Goal: Task Accomplishment & Management: Use online tool/utility

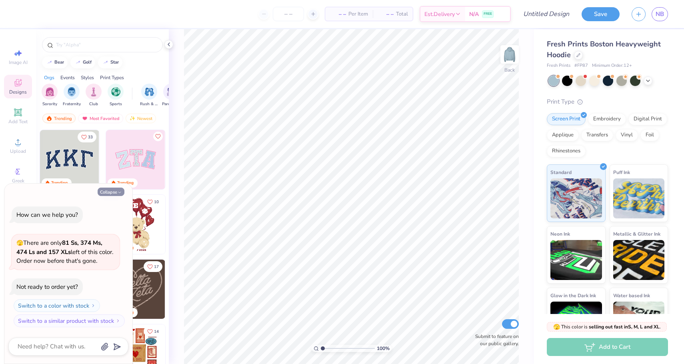
click at [114, 188] on button "Collapse" at bounding box center [111, 192] width 27 height 8
type textarea "x"
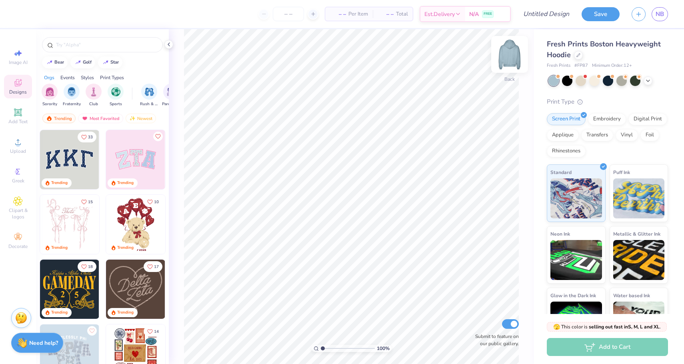
click at [507, 57] on img at bounding box center [510, 54] width 32 height 32
click at [21, 118] on div "Add Text" at bounding box center [18, 116] width 28 height 24
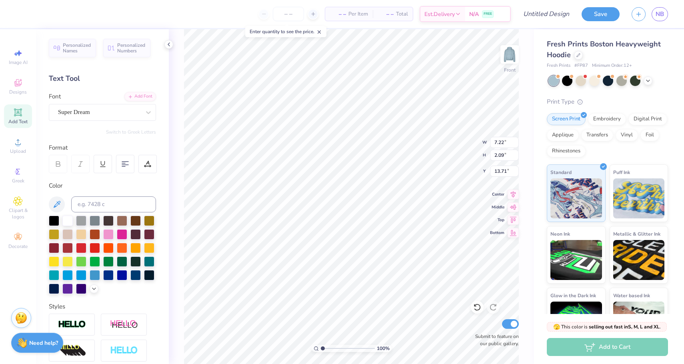
type textarea "many hearts, one purpose"
click at [119, 111] on div "Super Dream" at bounding box center [99, 112] width 84 height 12
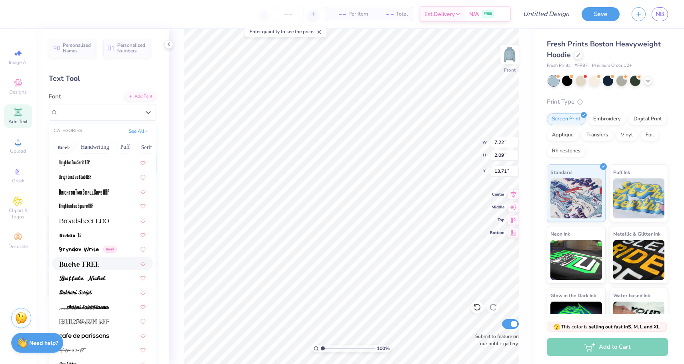
scroll to position [633, 0]
click at [102, 274] on img at bounding box center [82, 277] width 46 height 6
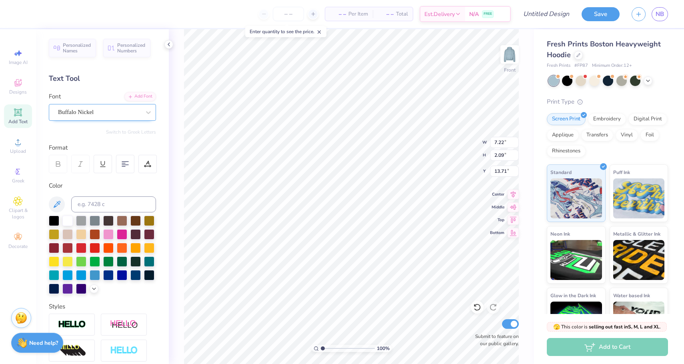
click at [112, 116] on div "Buffalo Nickel" at bounding box center [99, 112] width 84 height 12
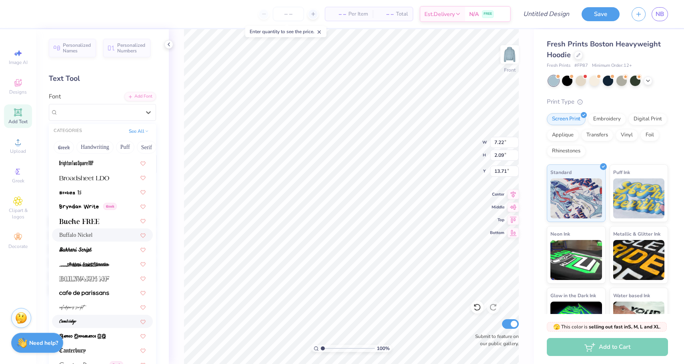
scroll to position [671, 0]
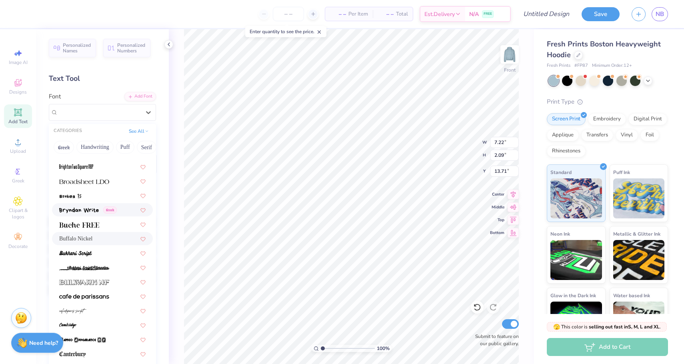
click at [79, 208] on img at bounding box center [79, 211] width 40 height 6
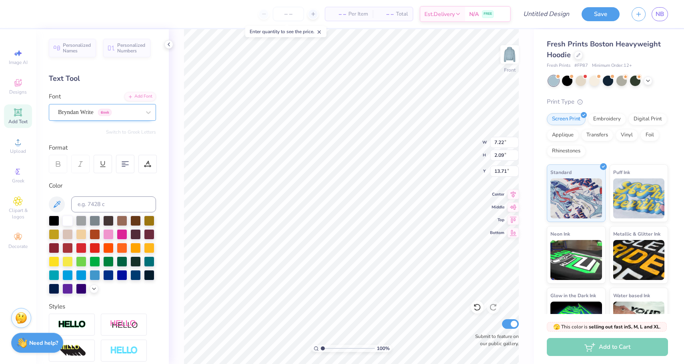
click at [119, 110] on div "Bryndan Write Greek" at bounding box center [99, 112] width 84 height 12
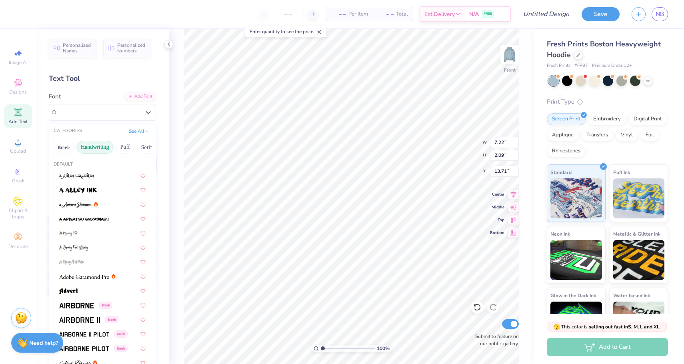
click at [105, 150] on button "Handwriting" at bounding box center [94, 147] width 37 height 13
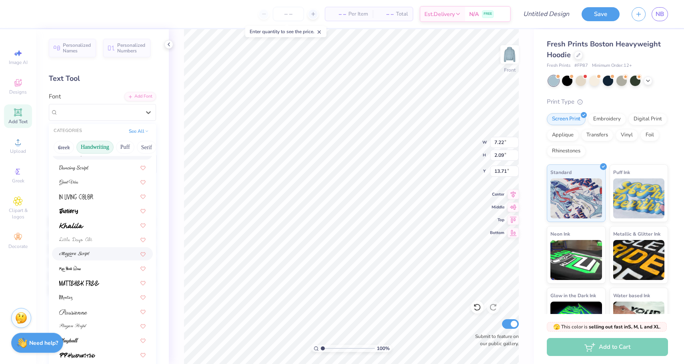
scroll to position [114, 0]
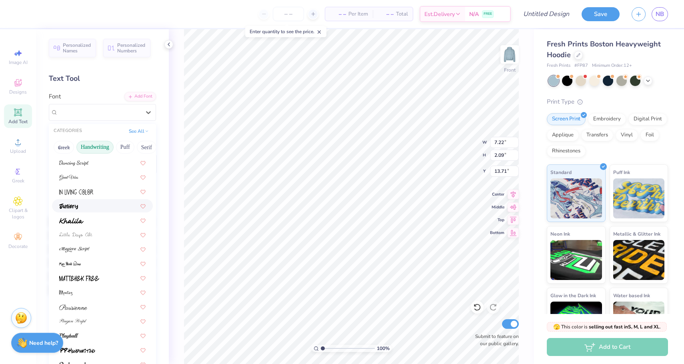
click at [105, 209] on div at bounding box center [102, 206] width 86 height 8
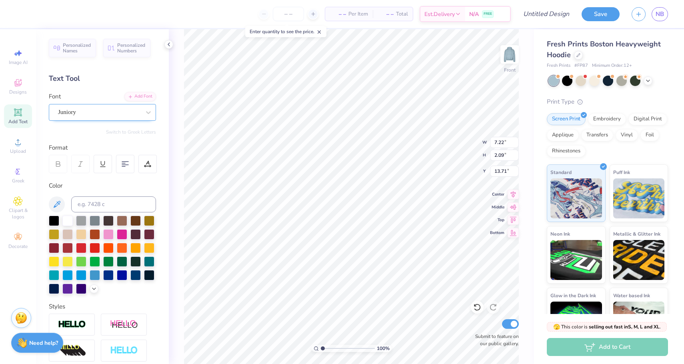
click at [122, 112] on div "Juniory" at bounding box center [99, 112] width 84 height 12
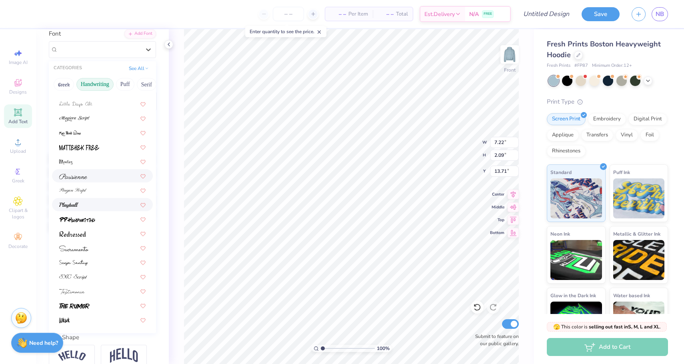
scroll to position [75, 0]
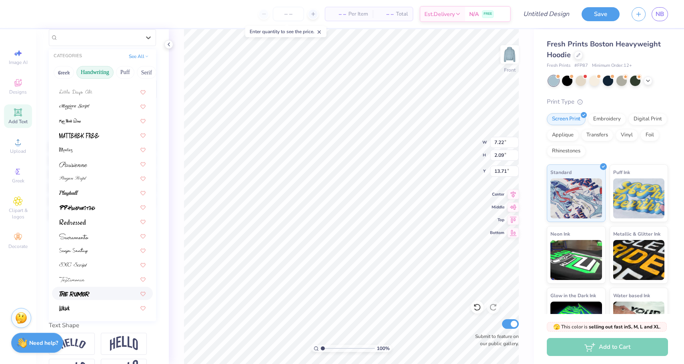
click at [101, 288] on div at bounding box center [102, 293] width 101 height 13
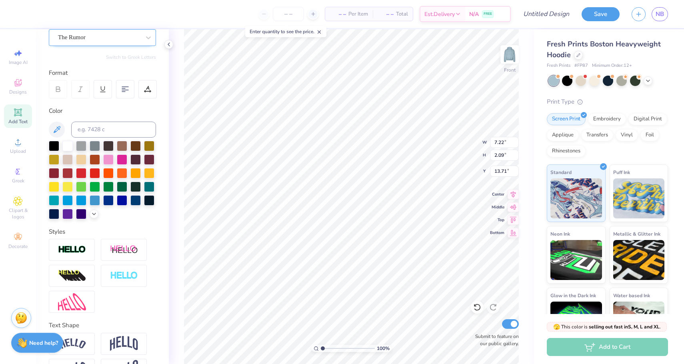
click at [127, 32] on div at bounding box center [99, 37] width 82 height 11
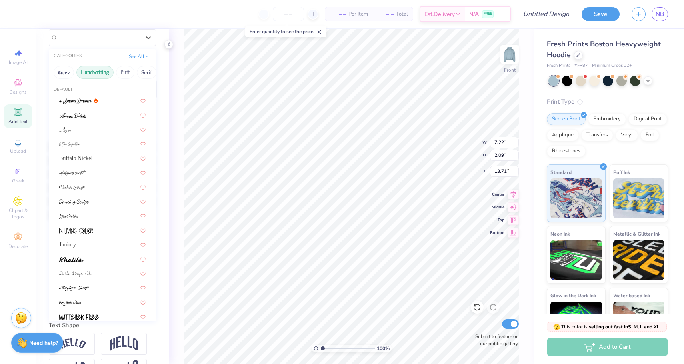
click at [105, 70] on button "Handwriting" at bounding box center [94, 72] width 37 height 13
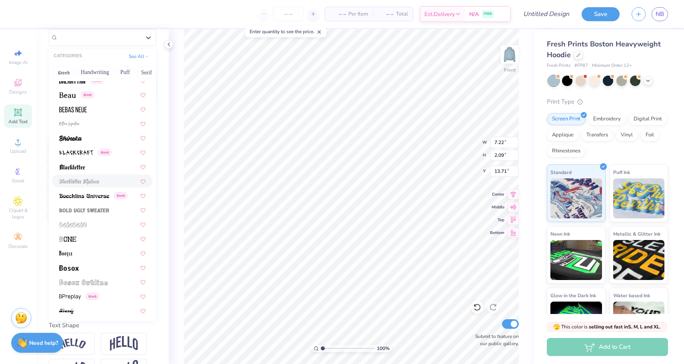
scroll to position [367, 0]
click at [62, 71] on button "Greek" at bounding box center [64, 72] width 20 height 13
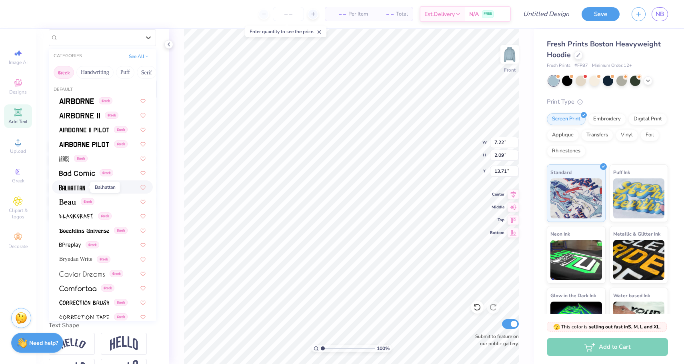
click at [69, 187] on img at bounding box center [72, 188] width 26 height 6
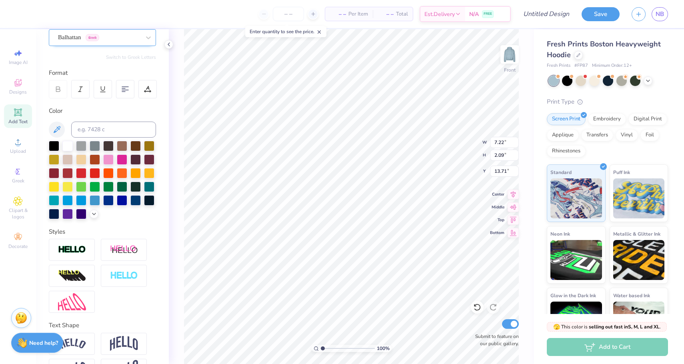
click at [112, 30] on div "Balhattan Greek" at bounding box center [102, 37] width 107 height 17
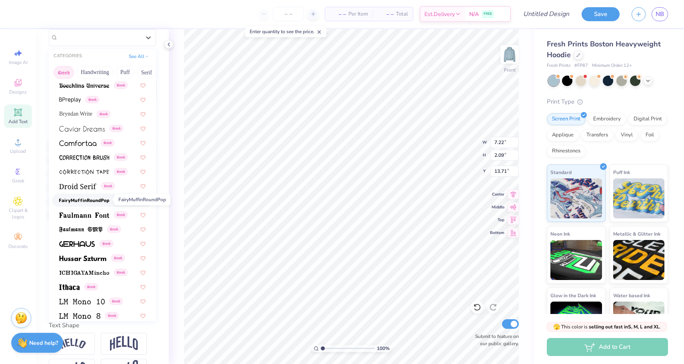
scroll to position [146, 0]
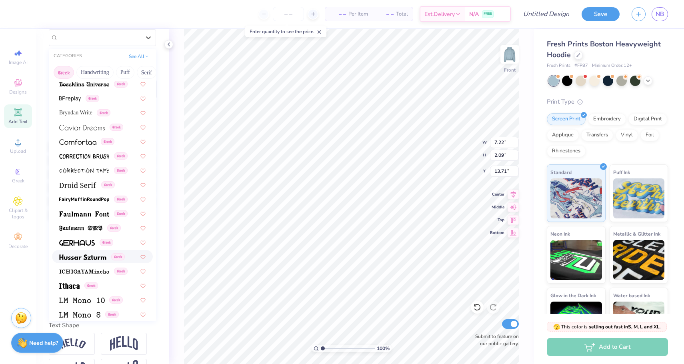
click at [81, 255] on img at bounding box center [82, 257] width 47 height 6
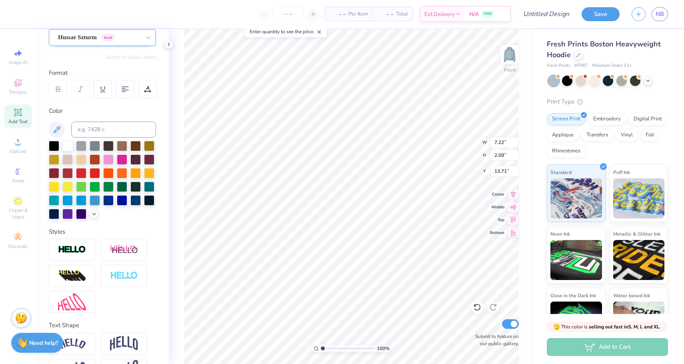
click at [127, 34] on div "Hussar Szturm Greek" at bounding box center [99, 37] width 84 height 12
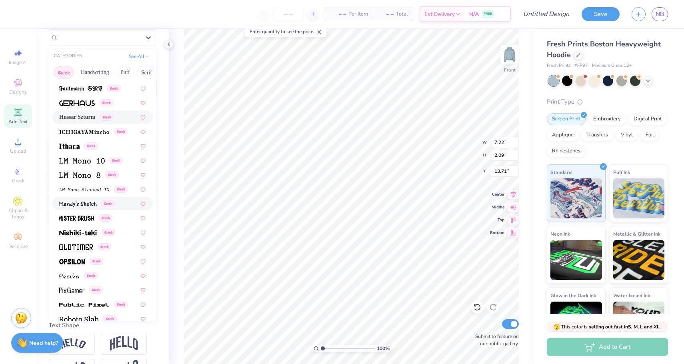
scroll to position [312, 0]
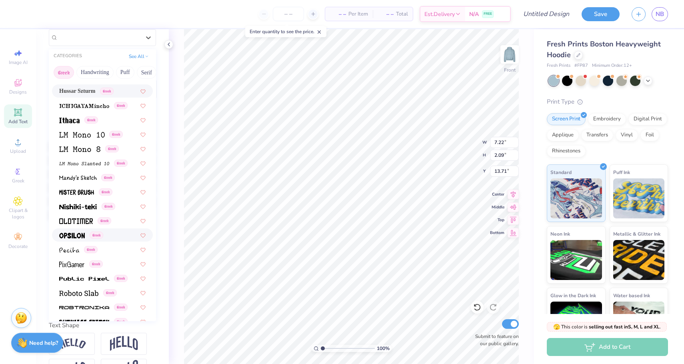
click at [80, 232] on span at bounding box center [72, 235] width 26 height 8
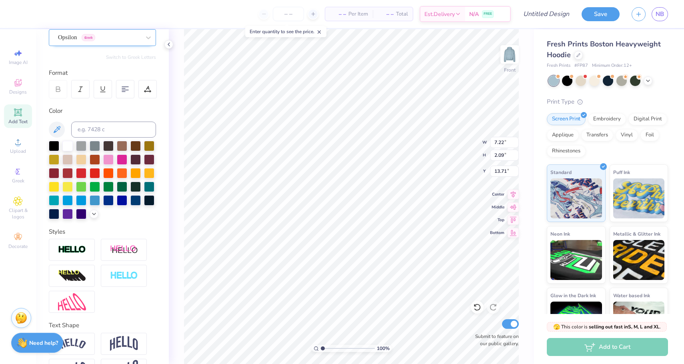
click at [128, 30] on div "Opsilon Greek" at bounding box center [102, 37] width 107 height 17
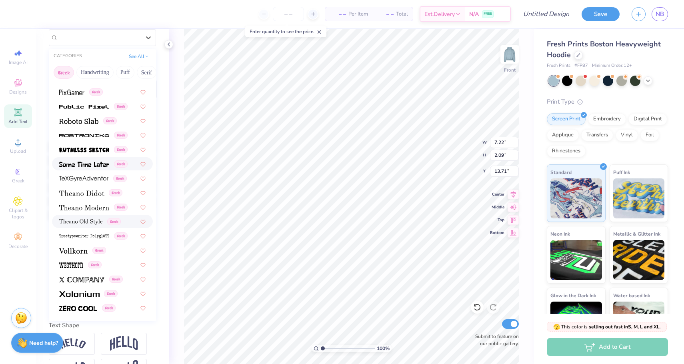
scroll to position [0, 0]
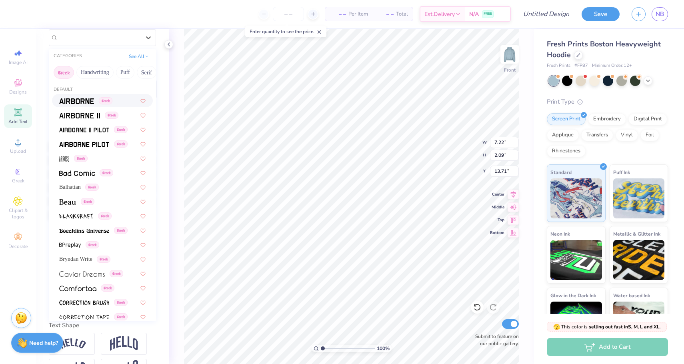
click at [66, 75] on button "Greek" at bounding box center [64, 72] width 20 height 13
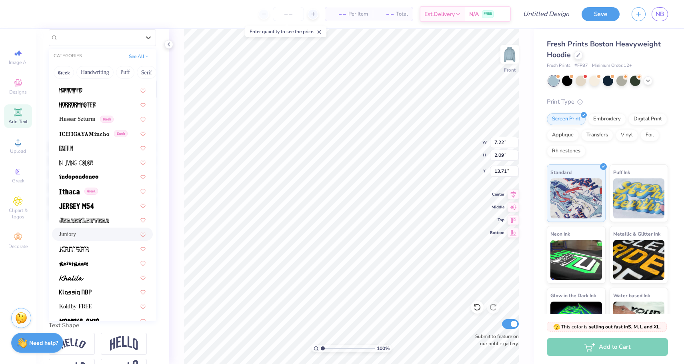
scroll to position [2085, 0]
click at [90, 218] on img at bounding box center [84, 220] width 50 height 6
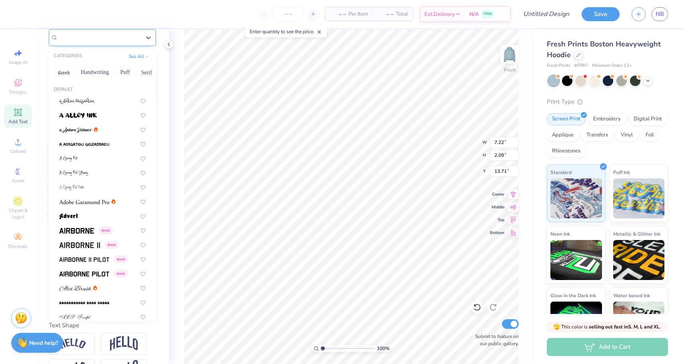
click at [123, 44] on div "JerseyLetters" at bounding box center [102, 37] width 107 height 17
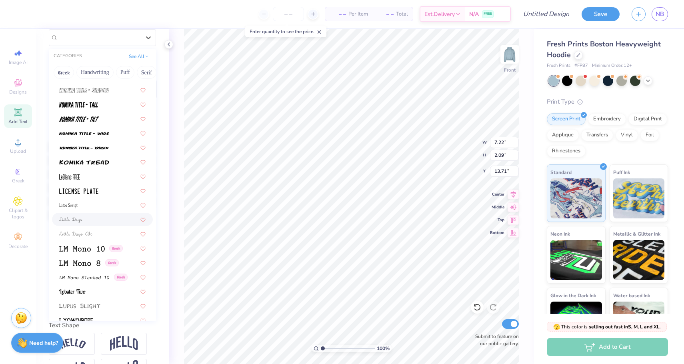
scroll to position [2561, 0]
click at [100, 191] on div at bounding box center [102, 189] width 86 height 8
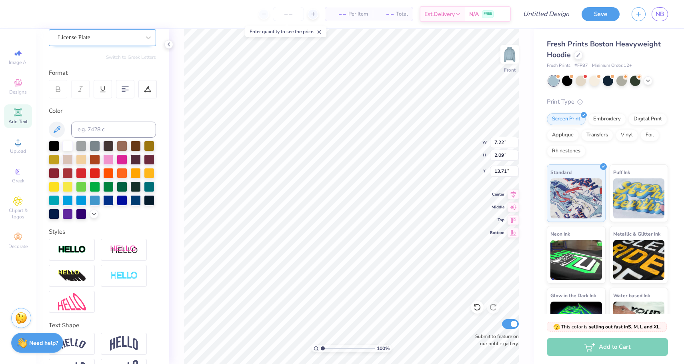
click at [115, 32] on div at bounding box center [99, 37] width 82 height 11
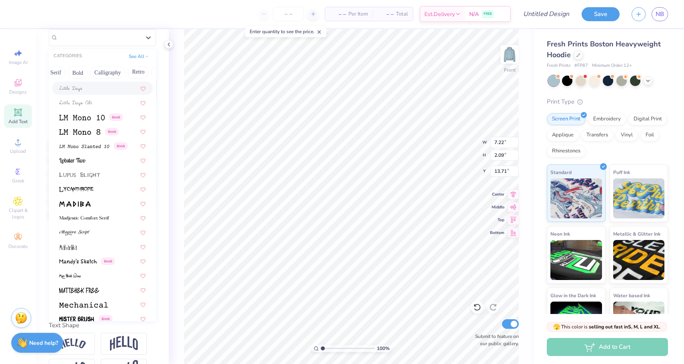
scroll to position [0, 95]
click at [112, 68] on button "Calligraphy" at bounding box center [103, 72] width 35 height 13
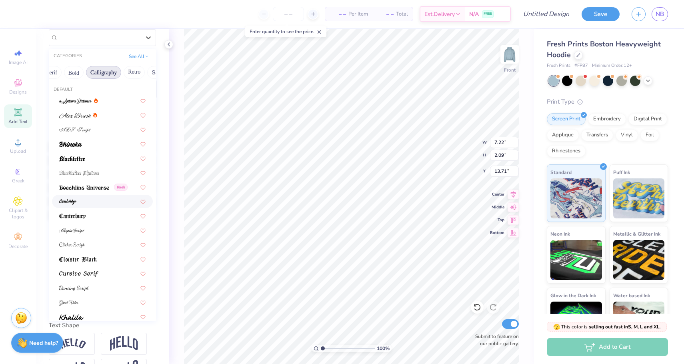
click at [88, 202] on div at bounding box center [102, 201] width 86 height 8
click at [107, 36] on div "[GEOGRAPHIC_DATA]" at bounding box center [99, 37] width 84 height 12
click at [99, 128] on div at bounding box center [102, 129] width 86 height 8
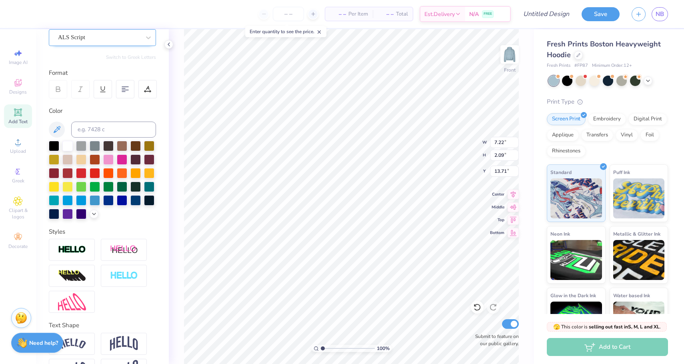
click at [135, 37] on div "ALS Script" at bounding box center [99, 37] width 84 height 12
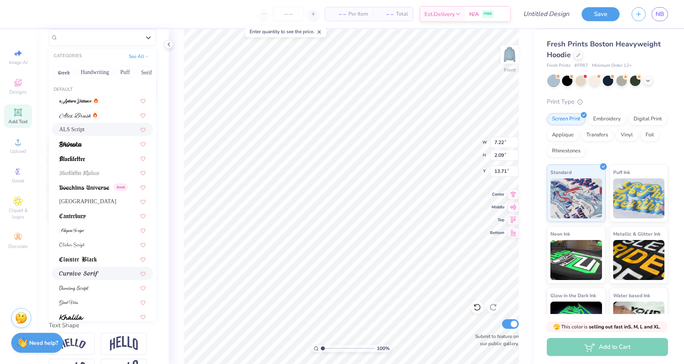
click at [89, 274] on img at bounding box center [78, 274] width 39 height 6
click at [140, 39] on div "Cursive Serif" at bounding box center [99, 37] width 84 height 12
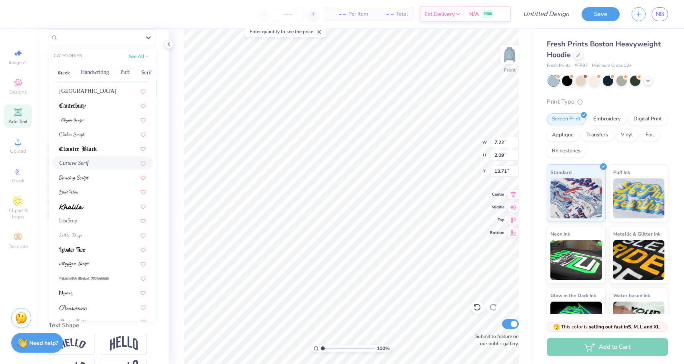
scroll to position [113, 0]
click at [105, 201] on div at bounding box center [102, 204] width 86 height 8
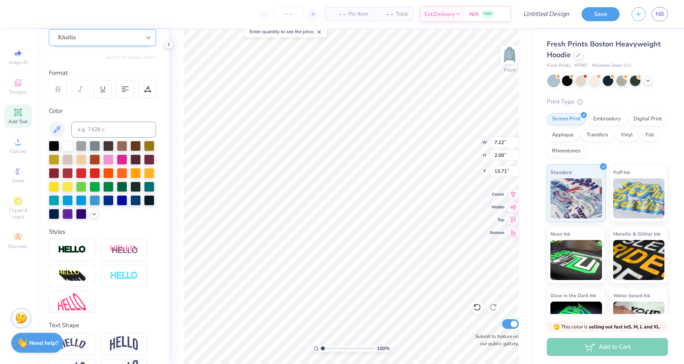
click at [143, 37] on div at bounding box center [148, 37] width 14 height 14
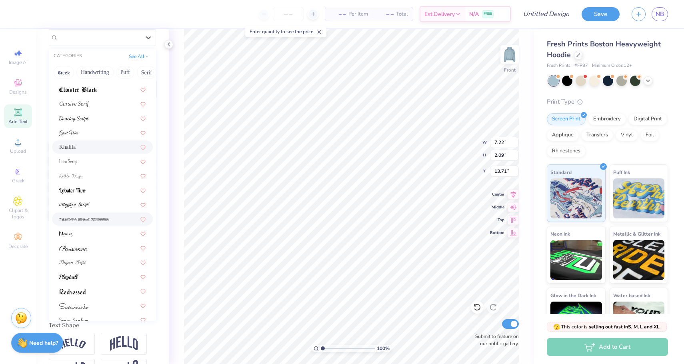
scroll to position [196, 0]
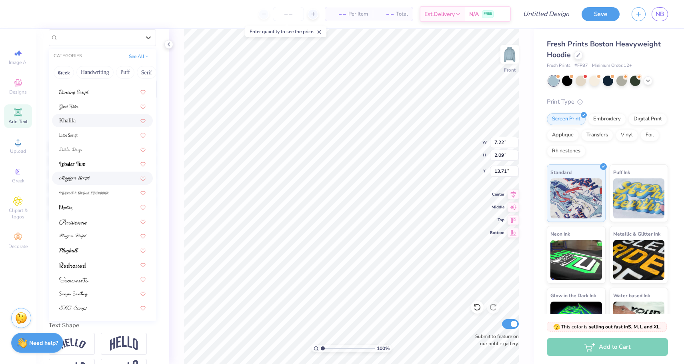
click at [106, 176] on div at bounding box center [102, 178] width 86 height 8
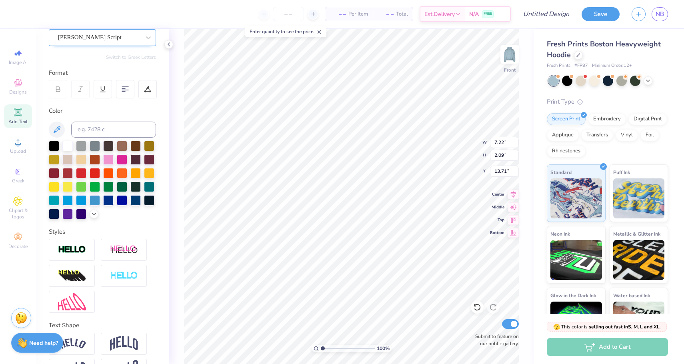
click at [132, 39] on div "[PERSON_NAME] Script" at bounding box center [99, 37] width 84 height 12
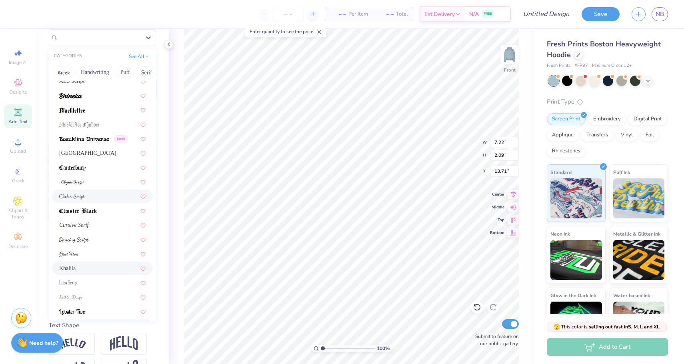
scroll to position [49, 0]
click at [86, 266] on div "Khalila" at bounding box center [102, 268] width 86 height 8
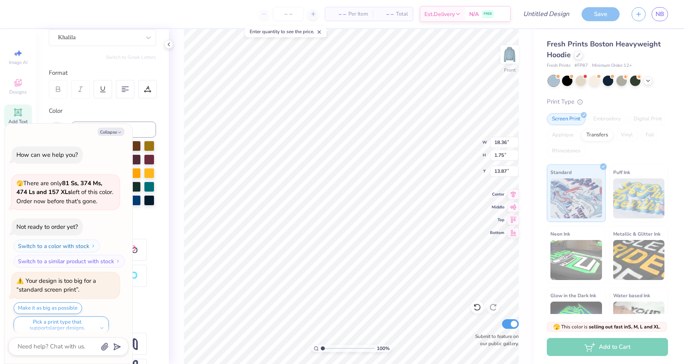
scroll to position [6, 0]
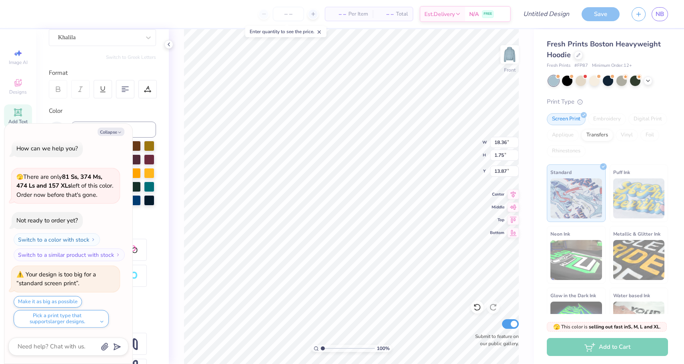
type textarea "x"
type input "20.99"
type textarea "x"
type input "13.96"
type input "1.33"
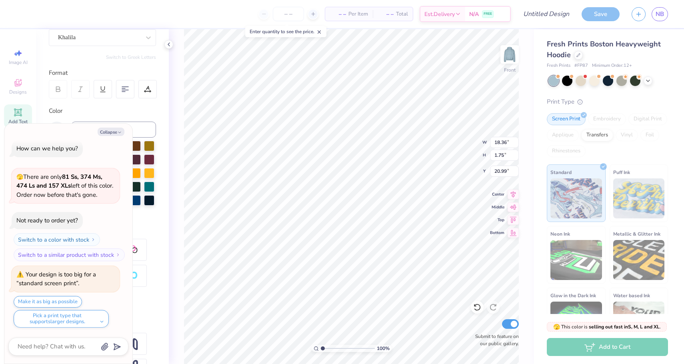
type input "21.41"
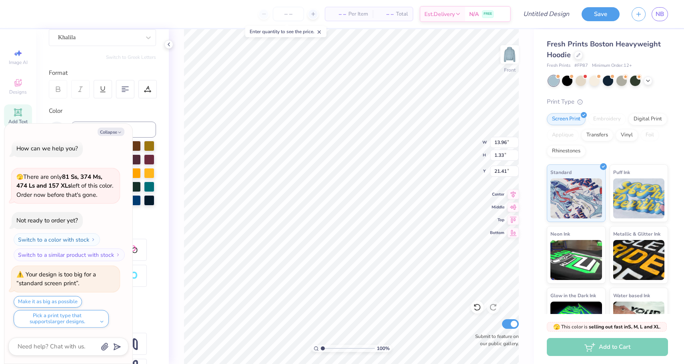
type textarea "x"
type input "21.66"
click at [506, 56] on img at bounding box center [510, 54] width 32 height 32
click at [119, 130] on icon "button" at bounding box center [119, 132] width 5 height 5
type textarea "x"
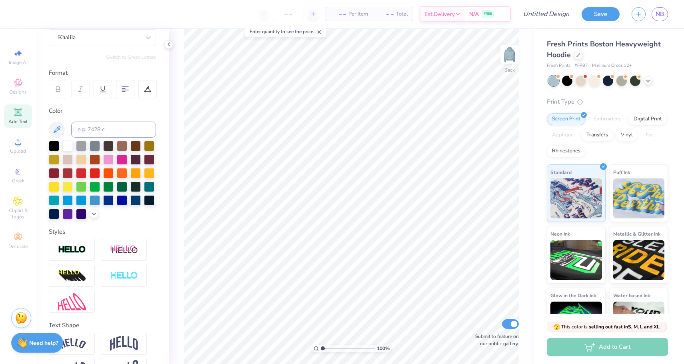
click at [21, 109] on icon at bounding box center [18, 113] width 10 height 10
type textarea "Alpha Epsilon Phi"
click at [508, 55] on img at bounding box center [510, 54] width 32 height 32
